Goal: Information Seeking & Learning: Find specific fact

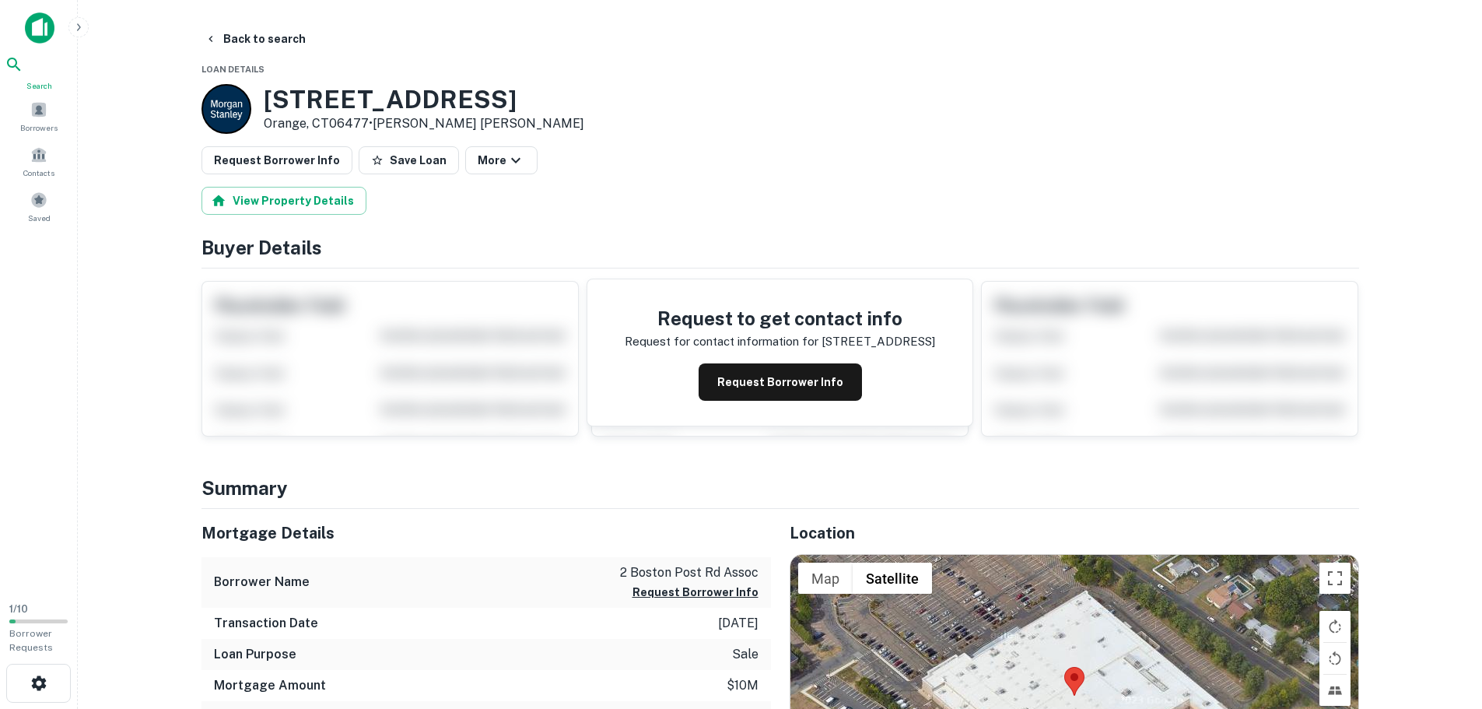
click at [23, 72] on icon at bounding box center [14, 64] width 19 height 19
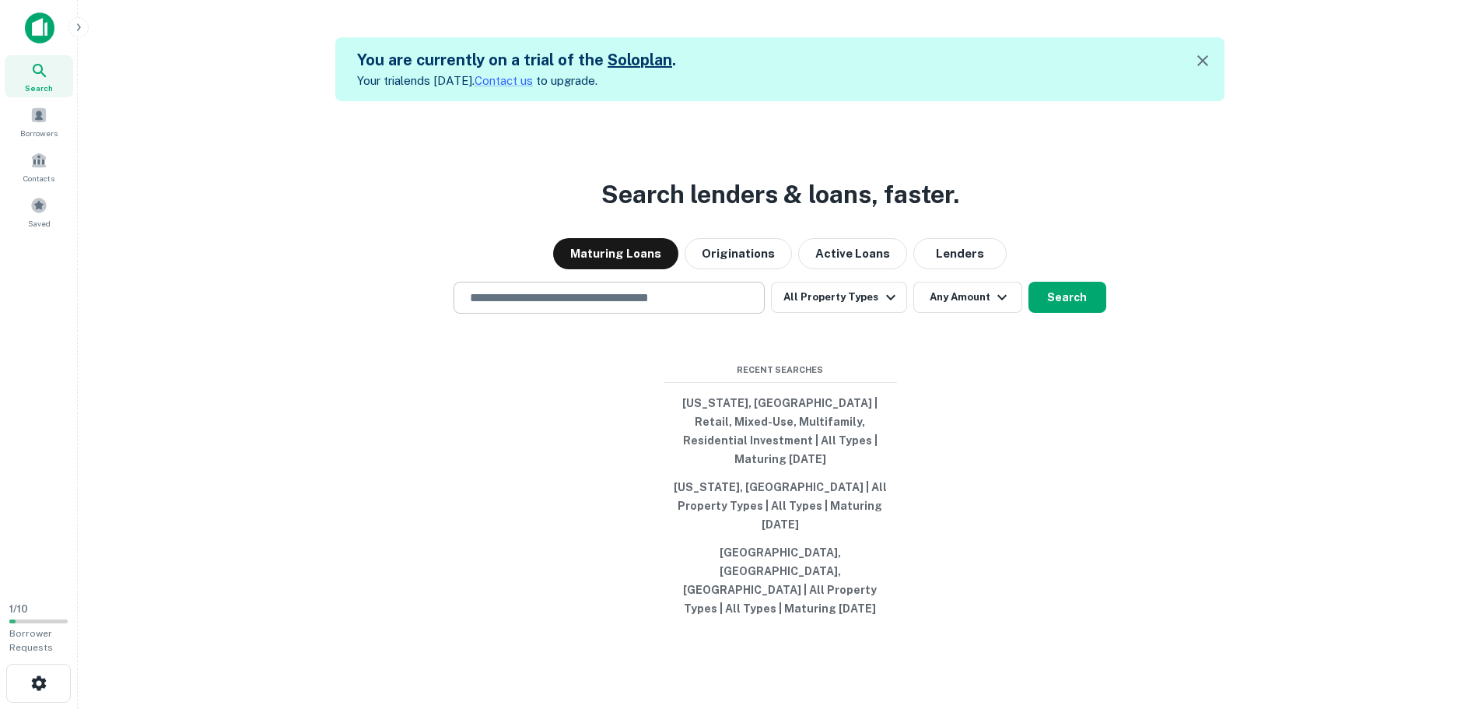
click at [567, 307] on input "text" at bounding box center [609, 298] width 297 height 18
type input "**********"
click at [1059, 313] on button "Search" at bounding box center [1068, 297] width 78 height 31
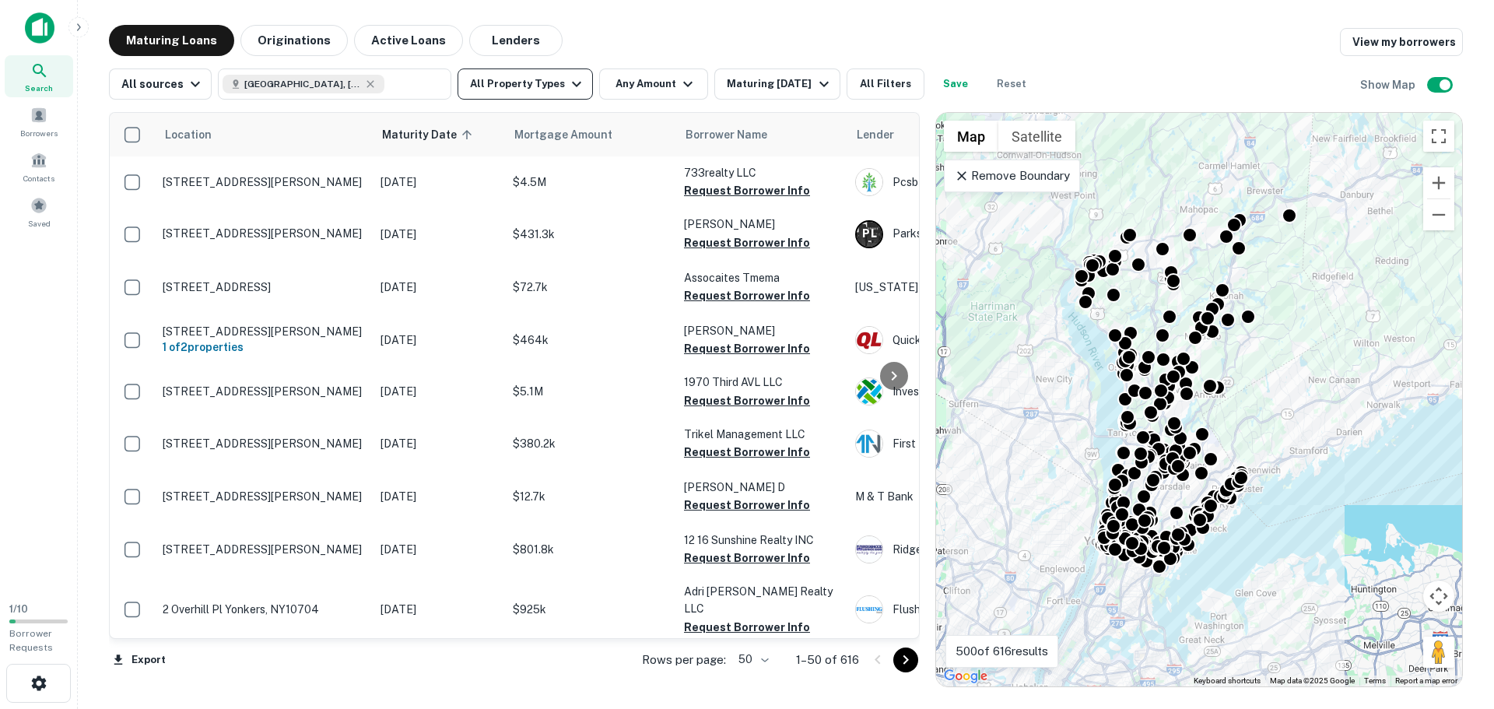
click at [535, 84] on button "All Property Types" at bounding box center [524, 83] width 135 height 31
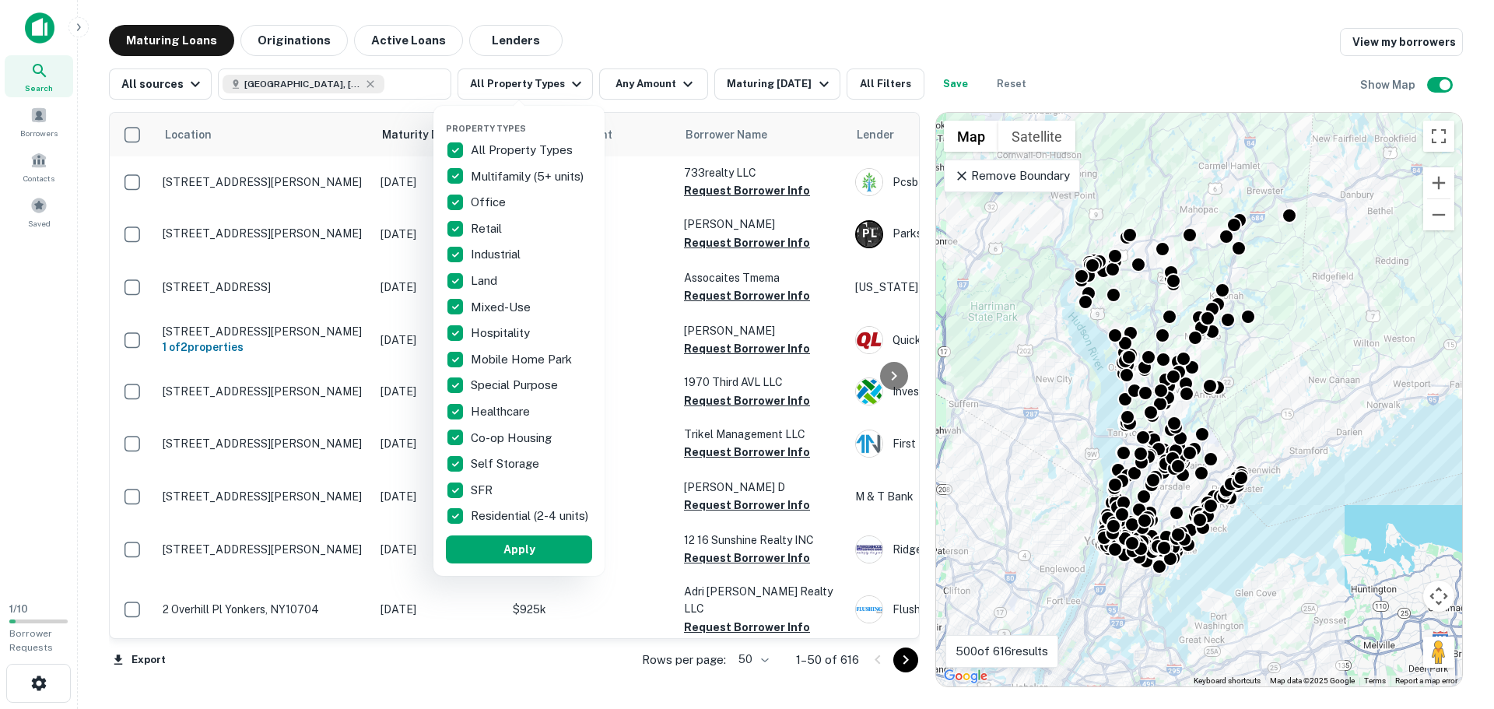
click at [491, 149] on p "All Property Types" at bounding box center [523, 150] width 105 height 19
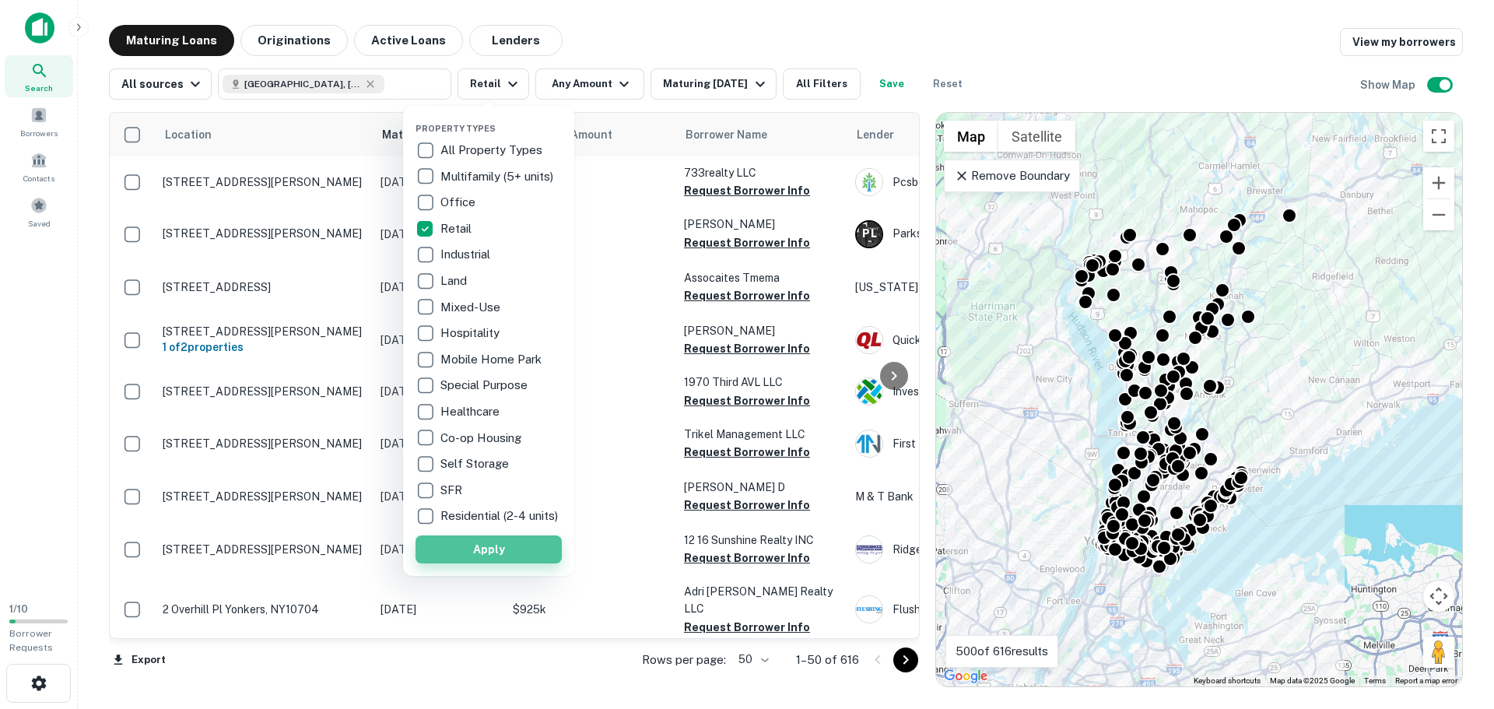
click at [492, 563] on button "Apply" at bounding box center [488, 549] width 146 height 28
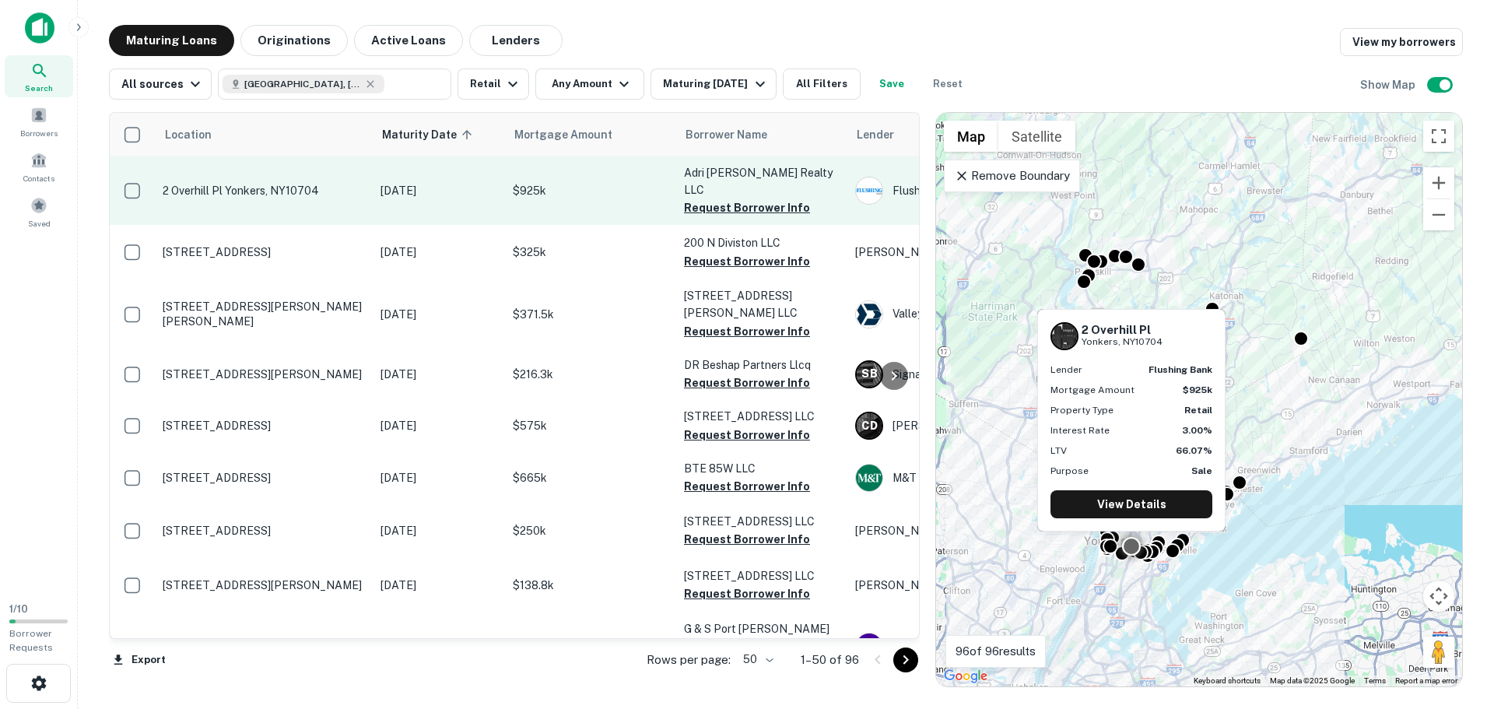
click at [216, 184] on p "2 Overhill Pl Yonkers, NY10704" at bounding box center [264, 191] width 202 height 14
click at [695, 198] on button "Request Borrower Info" at bounding box center [747, 207] width 126 height 19
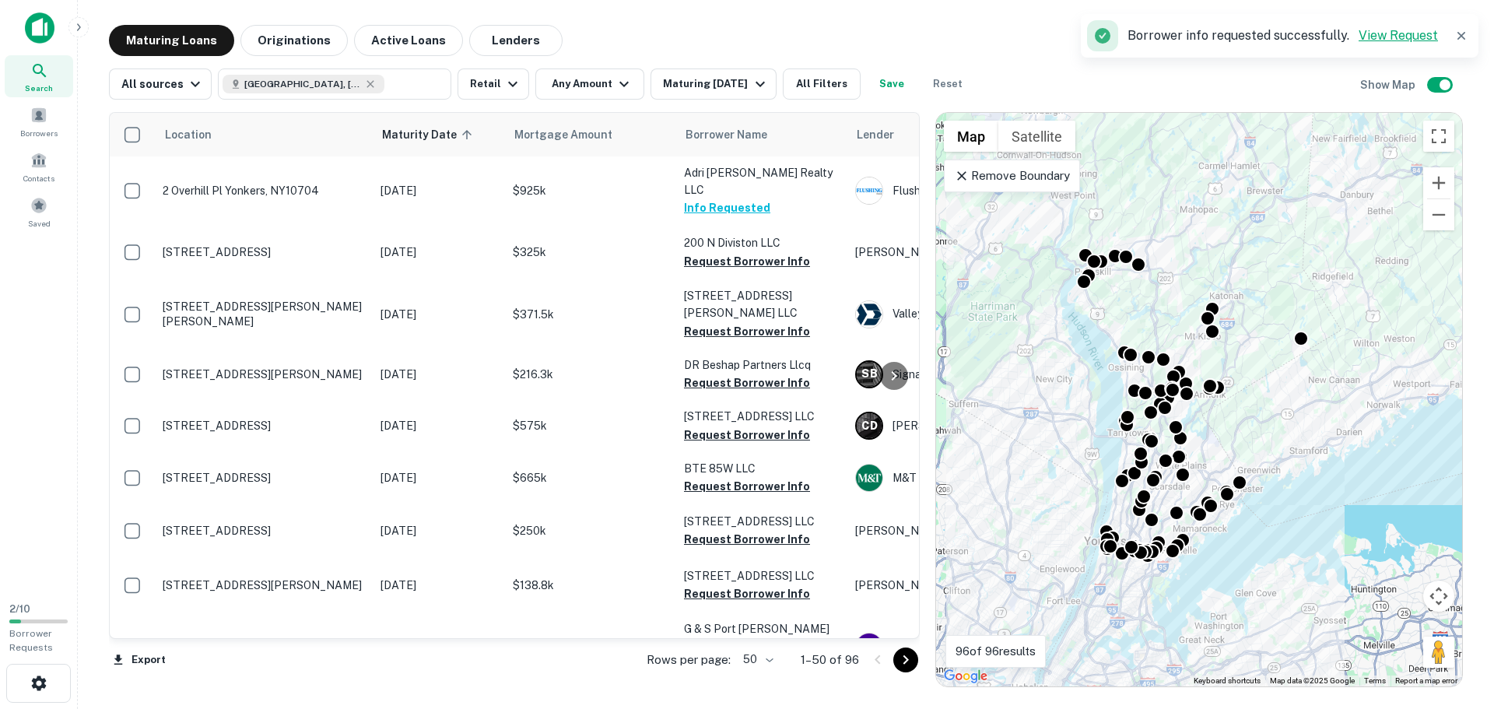
click at [1386, 30] on link "View Request" at bounding box center [1397, 35] width 79 height 15
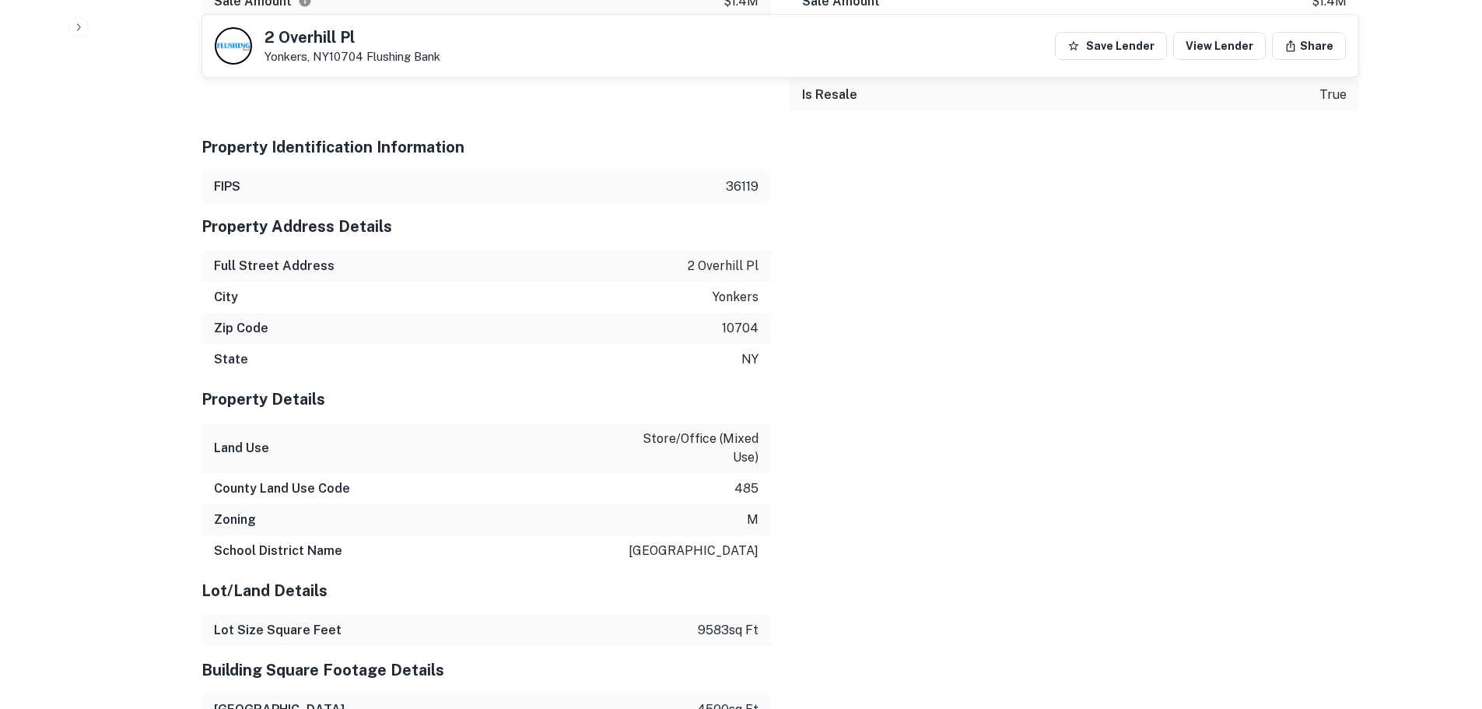
scroll to position [1456, 0]
